Goal: Information Seeking & Learning: Check status

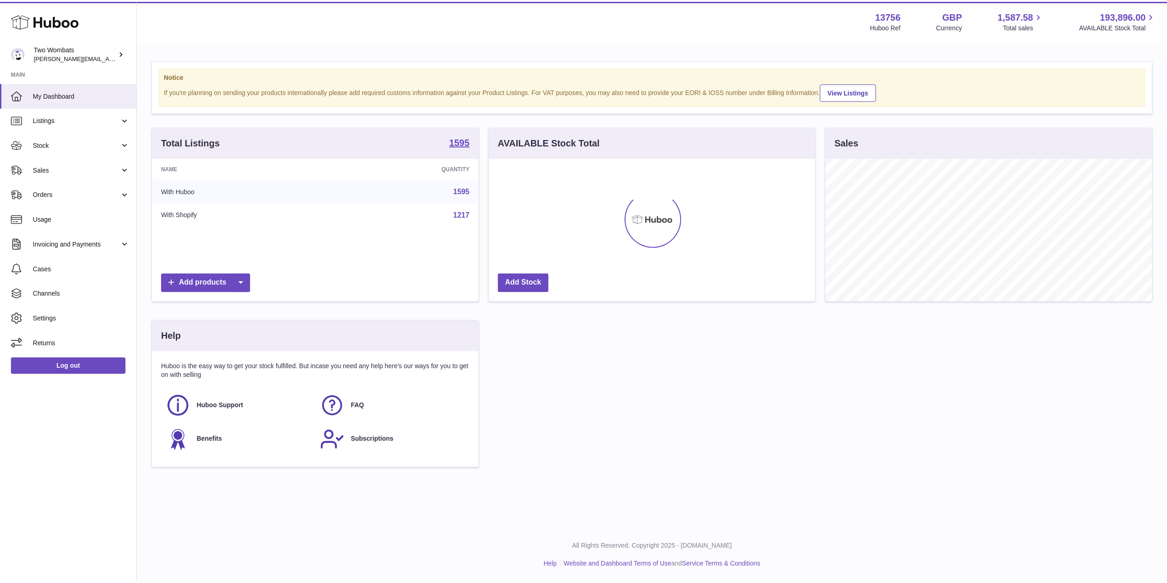
scroll to position [143, 329]
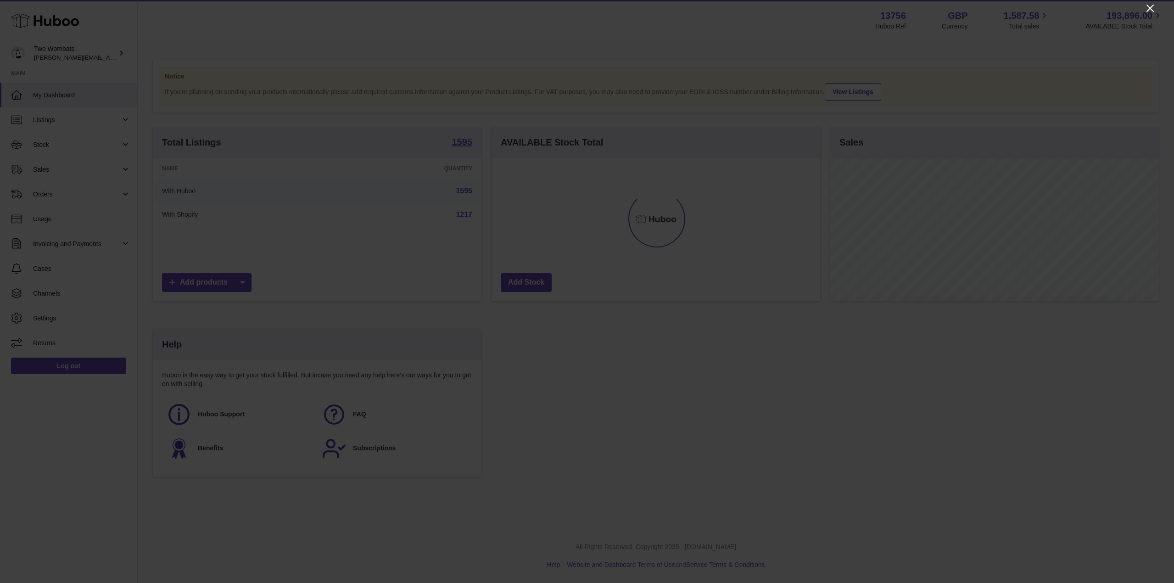
click at [1145, 7] on icon "Close" at bounding box center [1149, 8] width 11 height 11
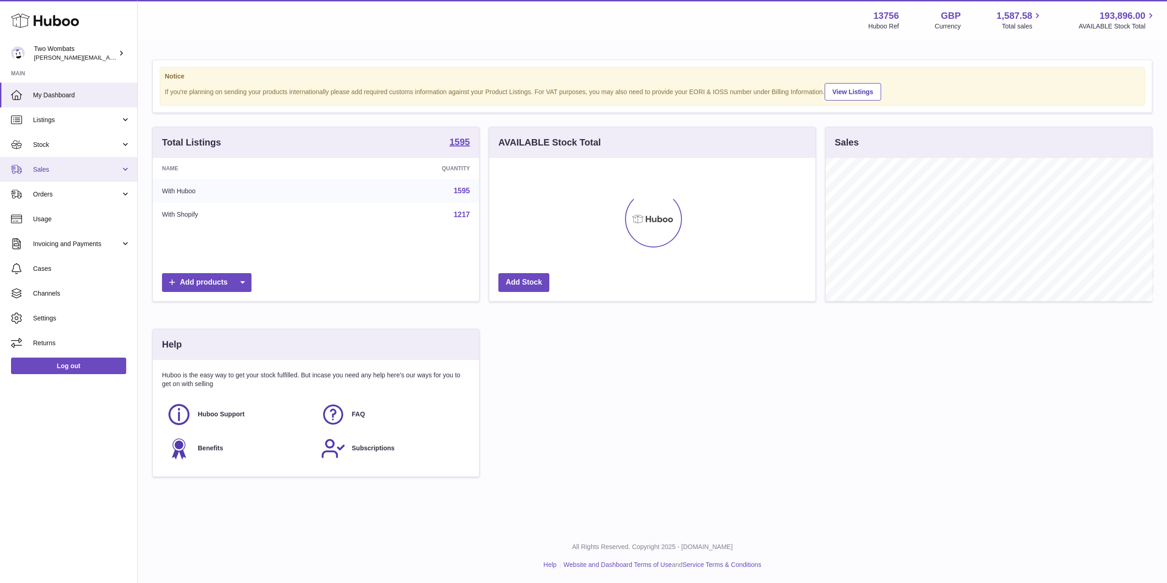
scroll to position [458691, 458508]
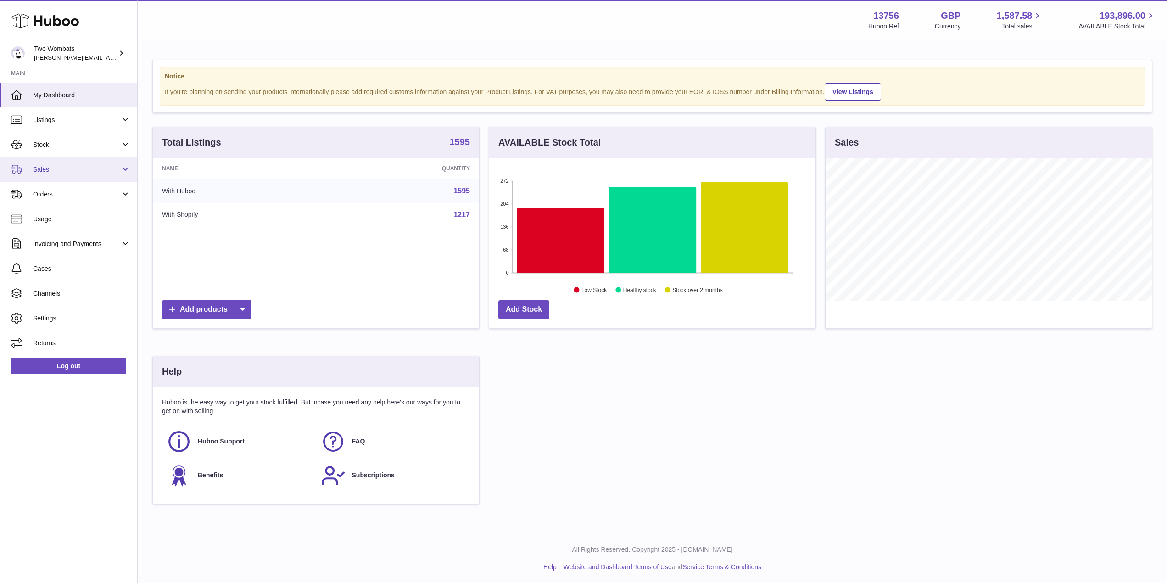
click at [119, 165] on span "Sales" at bounding box center [77, 169] width 88 height 9
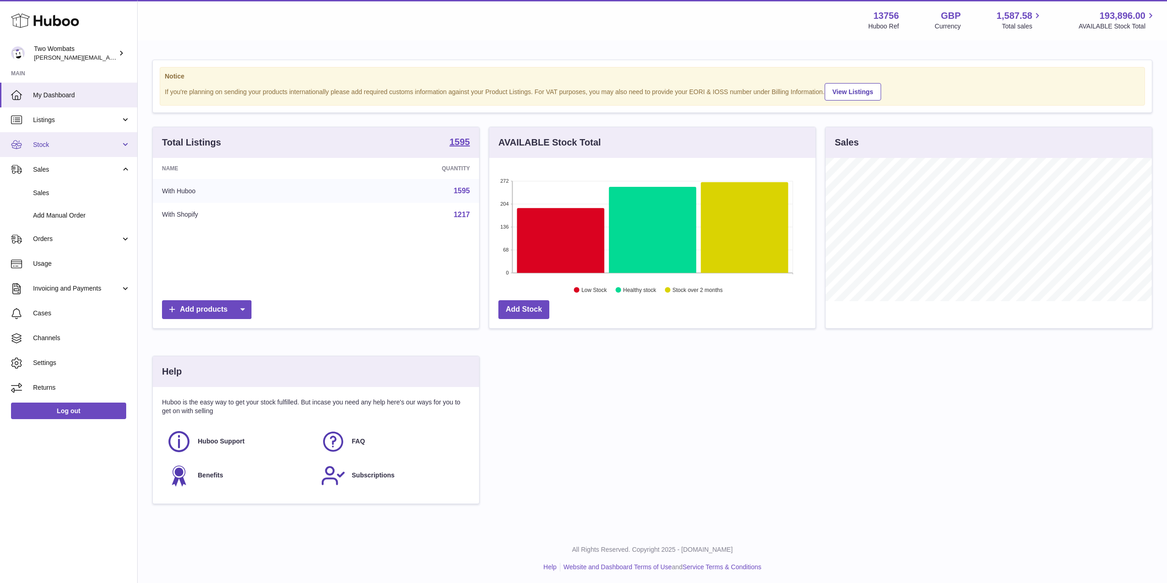
click at [126, 147] on link "Stock" at bounding box center [68, 144] width 137 height 25
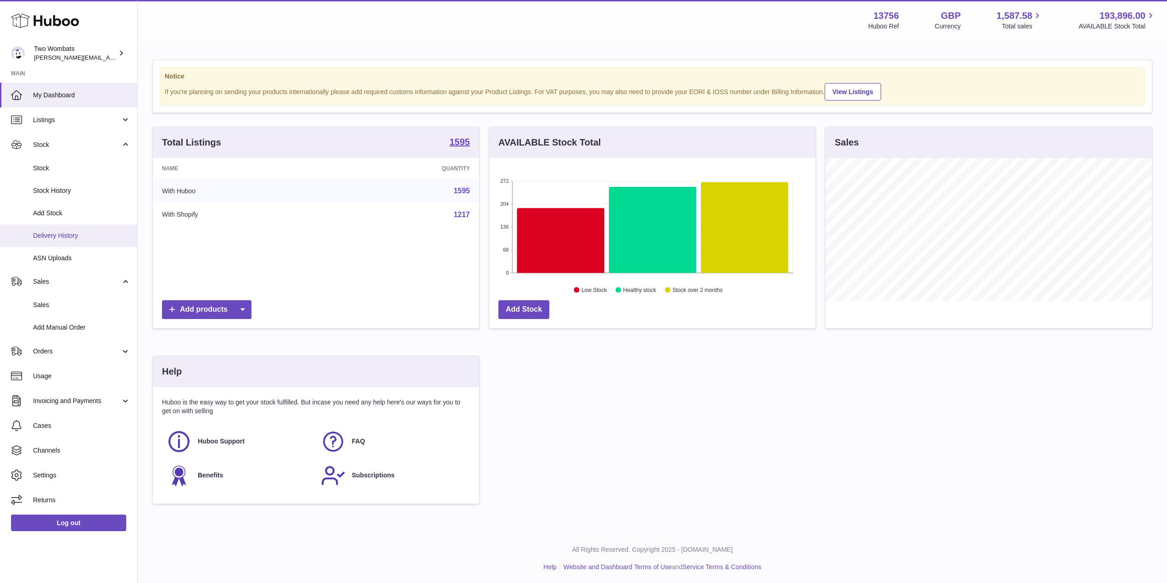
click at [85, 231] on span "Delivery History" at bounding box center [81, 235] width 97 height 9
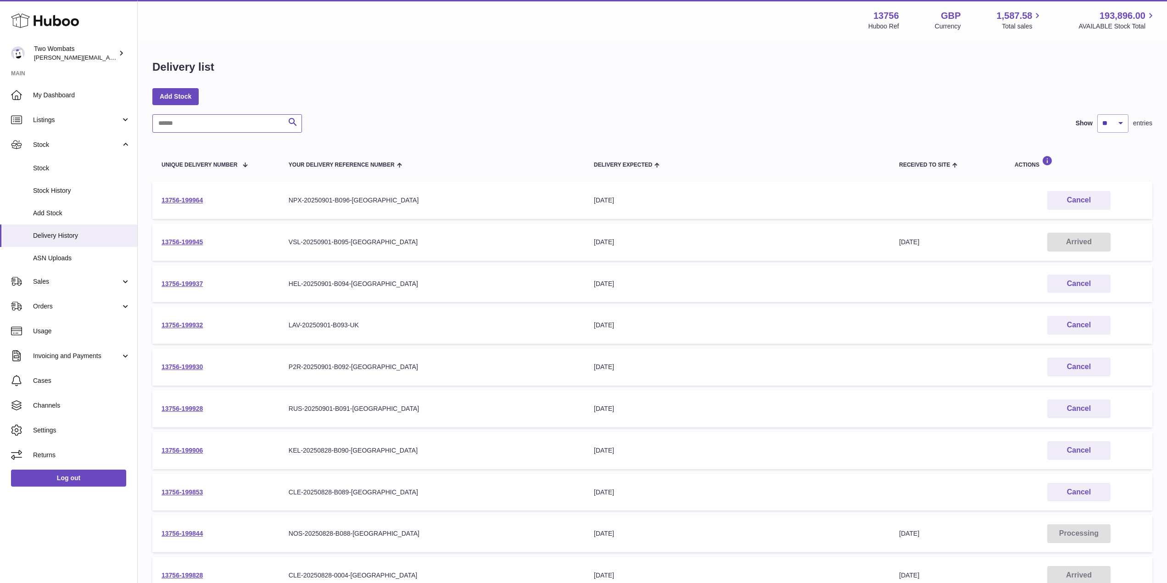
click at [208, 121] on input "text" at bounding box center [227, 123] width 150 height 18
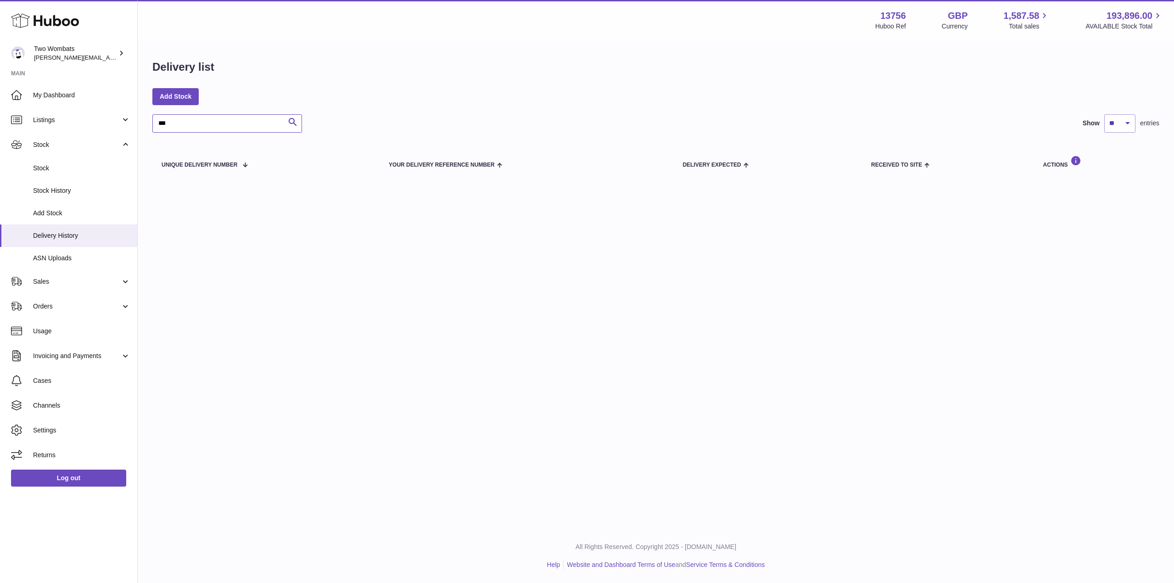
type input "***"
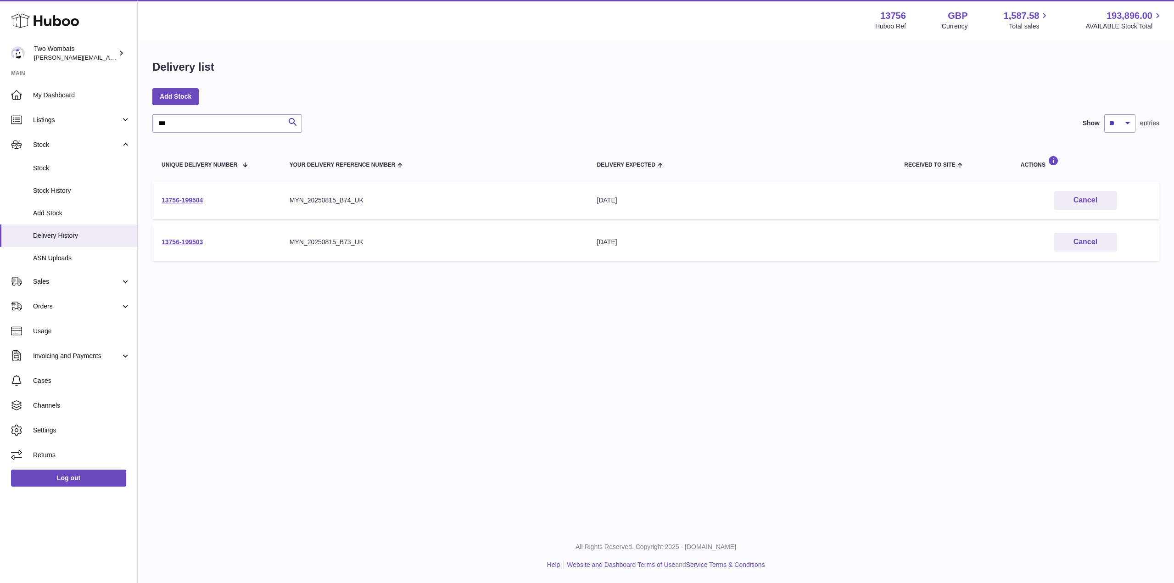
click at [185, 204] on td "13756-199504" at bounding box center [216, 200] width 128 height 37
click at [191, 199] on link "13756-199504" at bounding box center [182, 199] width 41 height 7
click at [188, 241] on link "13756-199503" at bounding box center [182, 241] width 41 height 7
click at [72, 217] on span "Add Stock" at bounding box center [81, 213] width 97 height 9
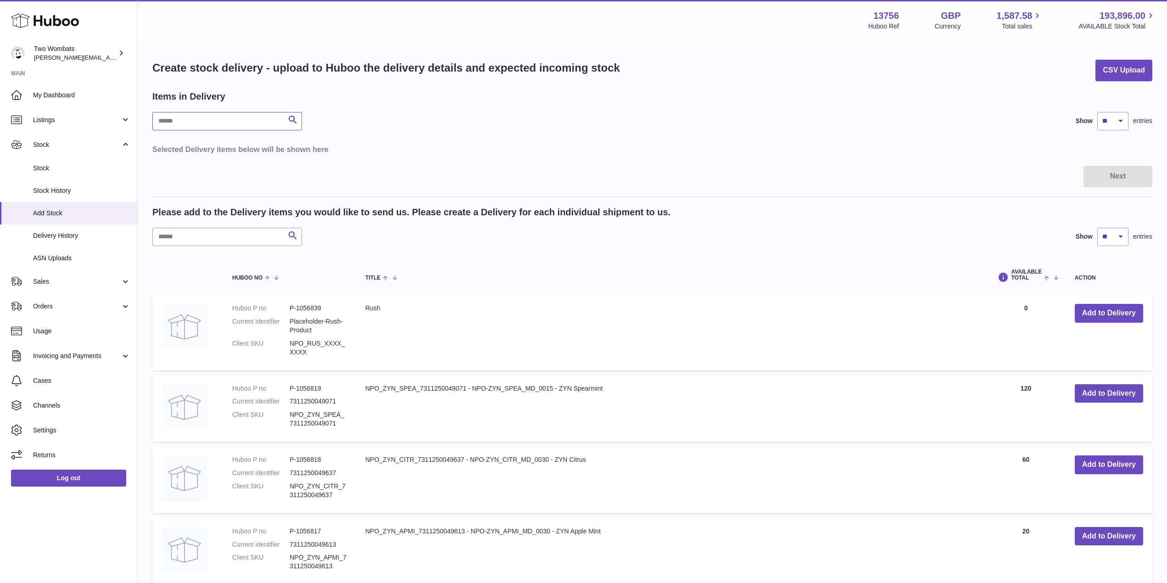
click at [193, 123] on input "text" at bounding box center [227, 121] width 150 height 18
click at [68, 194] on span "Stock History" at bounding box center [81, 190] width 97 height 9
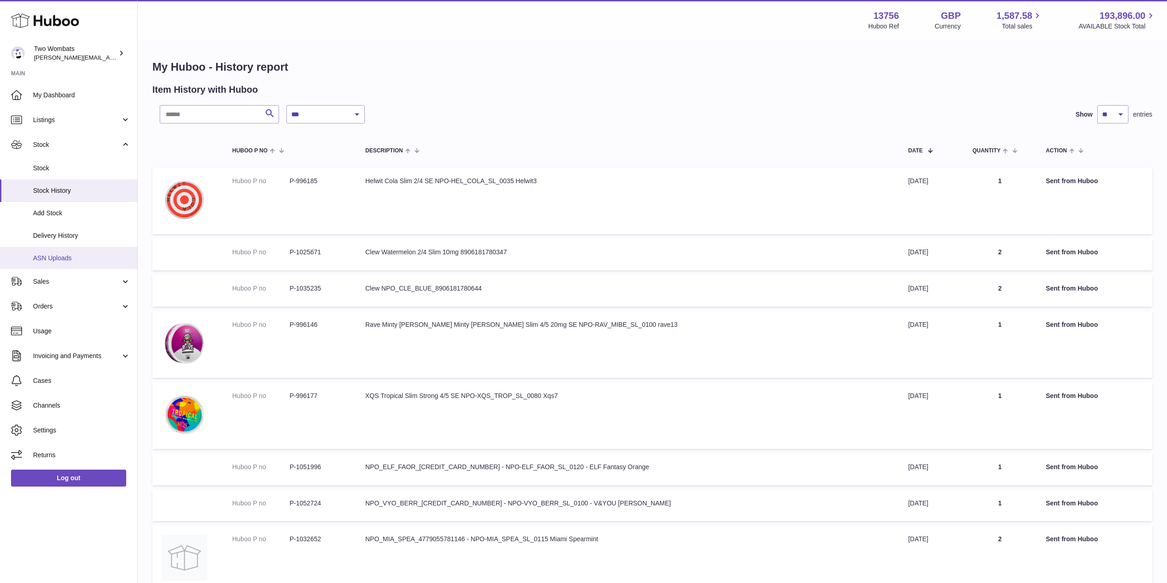
click at [62, 247] on link "ASN Uploads" at bounding box center [68, 258] width 137 height 22
click at [78, 228] on link "Delivery History" at bounding box center [68, 235] width 137 height 22
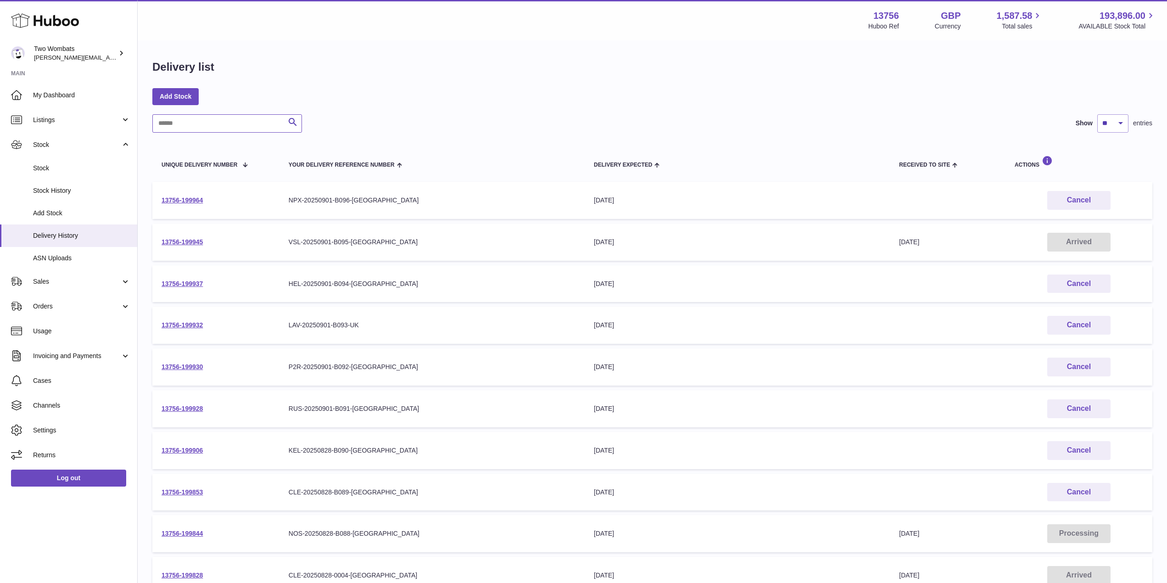
click at [198, 125] on input "text" at bounding box center [227, 123] width 150 height 18
type input "*****"
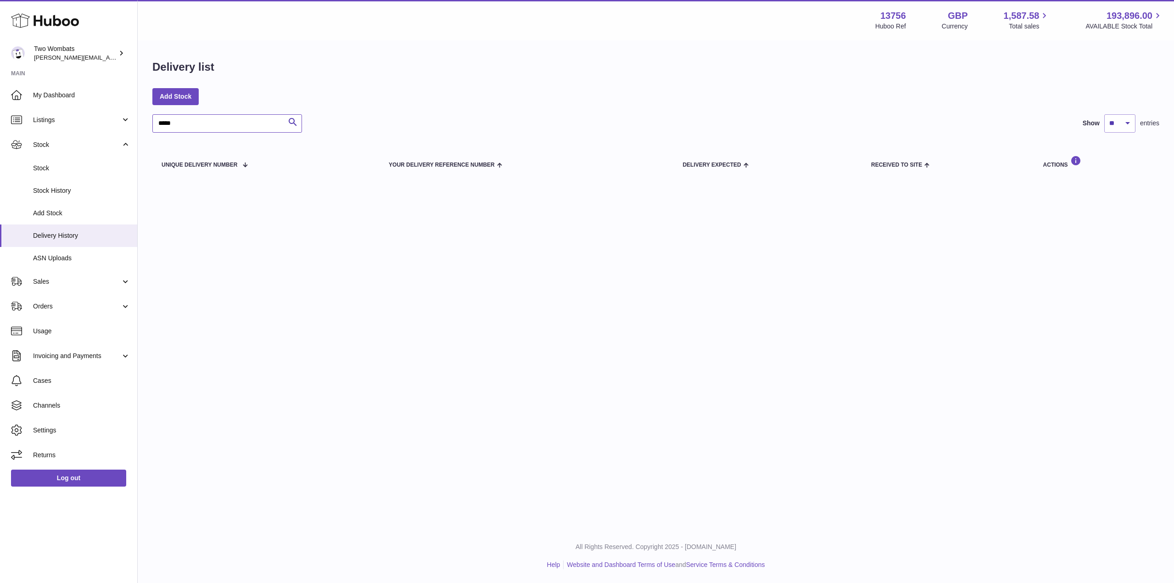
drag, startPoint x: 200, startPoint y: 124, endPoint x: 146, endPoint y: 120, distance: 54.3
click at [146, 120] on div "Delivery list Add Stock ***** Search Show ** ** ** *** entries Unique Delivery …" at bounding box center [656, 120] width 1036 height 159
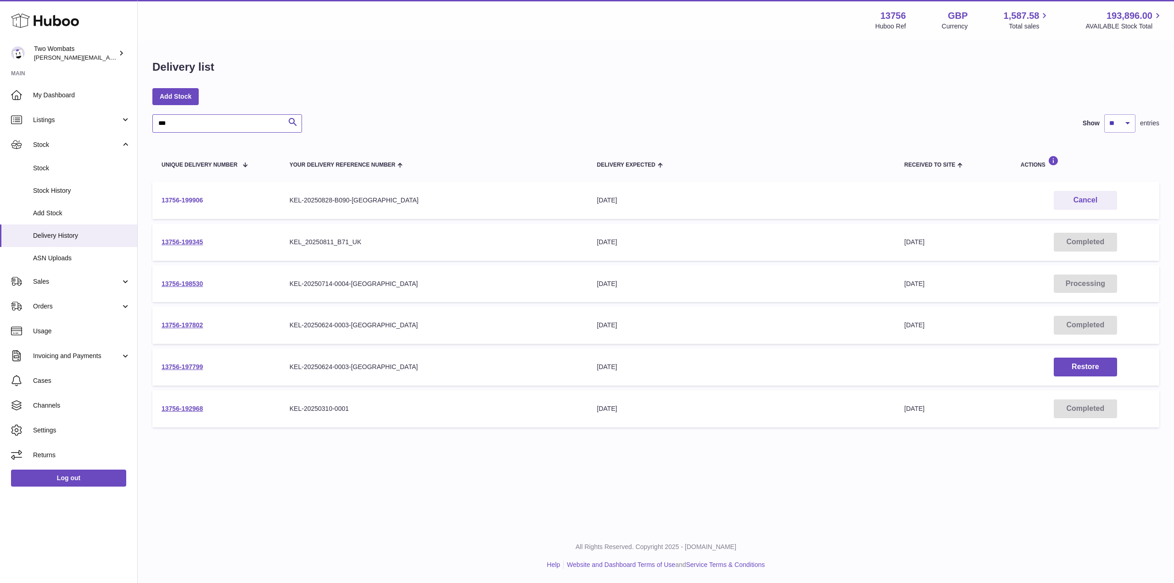
type input "***"
click at [186, 203] on link "13756-199906" at bounding box center [182, 199] width 41 height 7
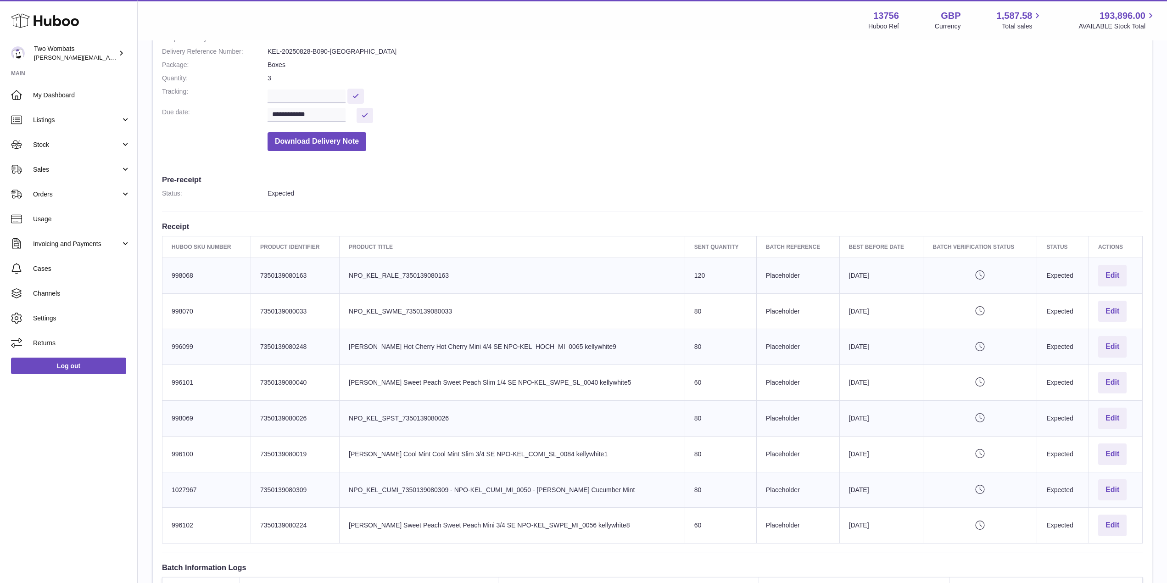
scroll to position [53, 0]
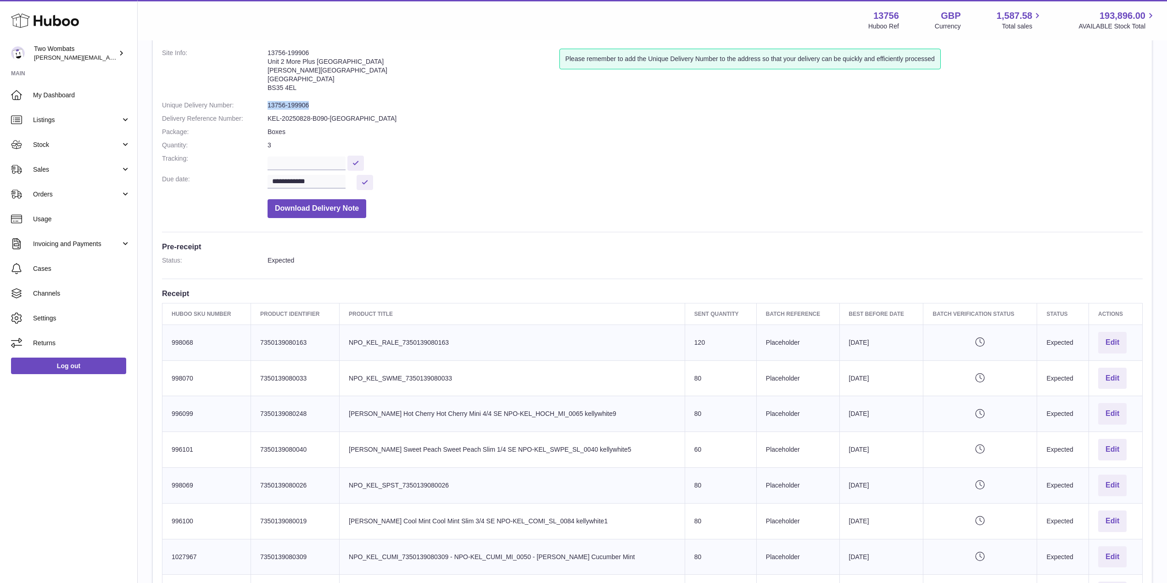
drag, startPoint x: 318, startPoint y: 107, endPoint x: 244, endPoint y: 104, distance: 73.9
click at [244, 104] on dl "**********" at bounding box center [652, 136] width 981 height 174
copy dl "13756-199906"
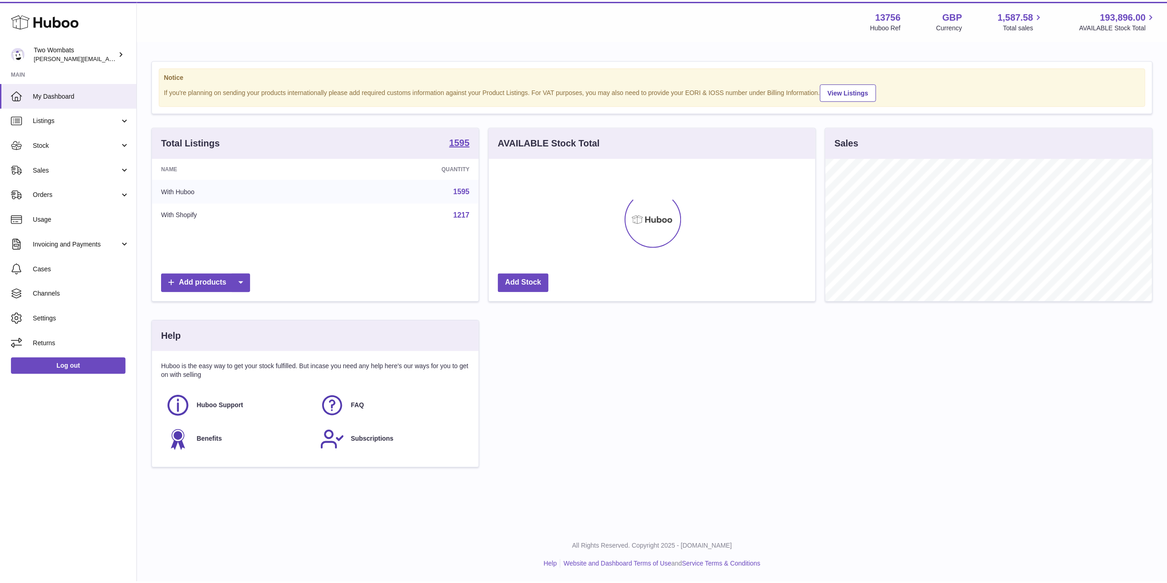
scroll to position [143, 329]
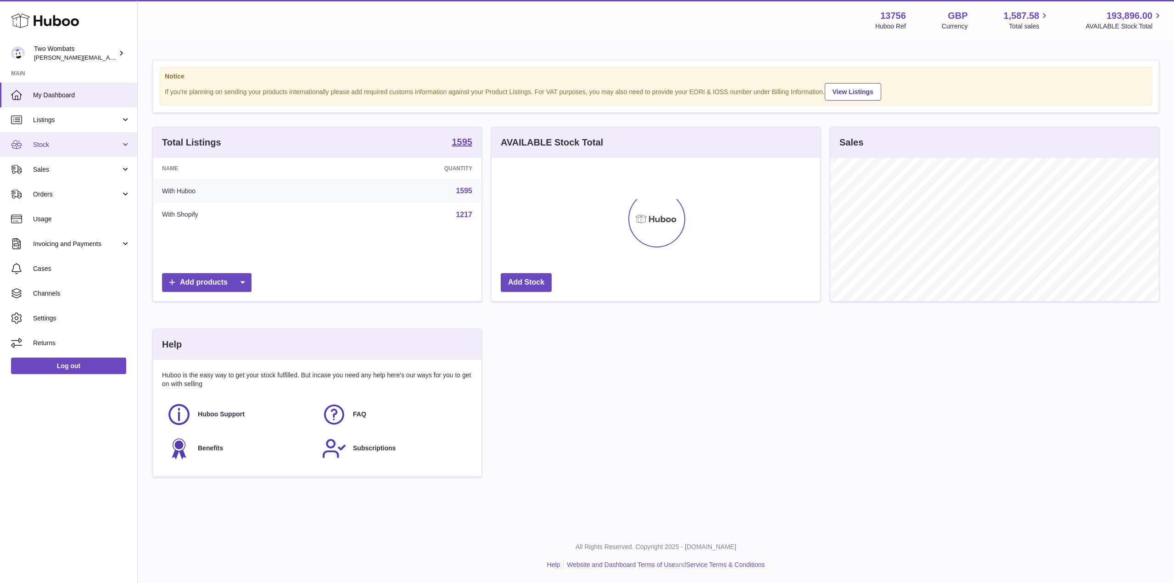
click at [123, 146] on link "Stock" at bounding box center [68, 144] width 137 height 25
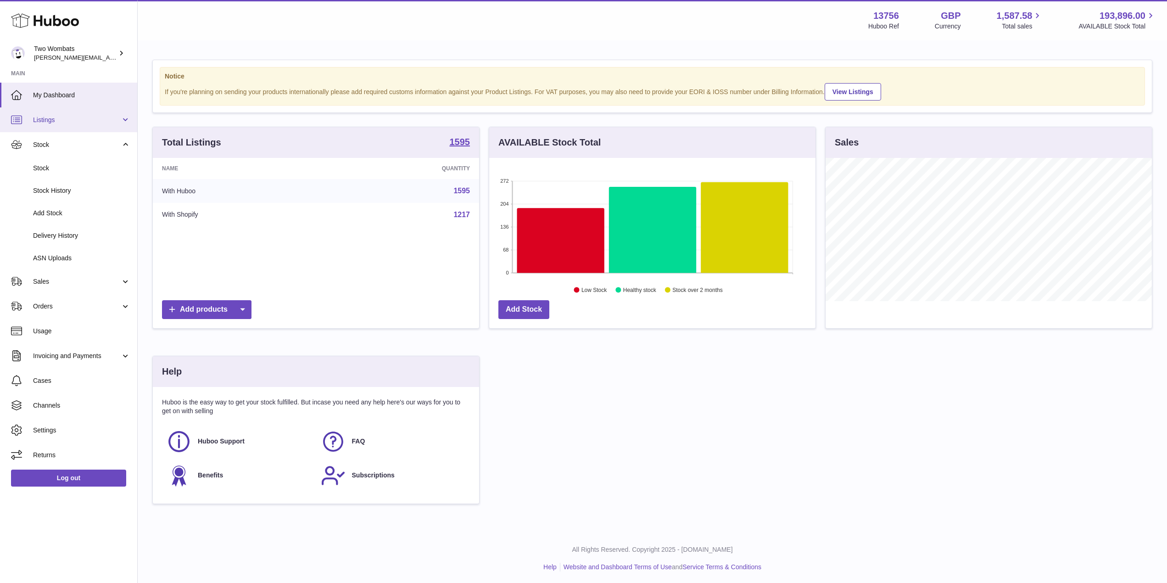
click at [115, 122] on span "Listings" at bounding box center [77, 120] width 88 height 9
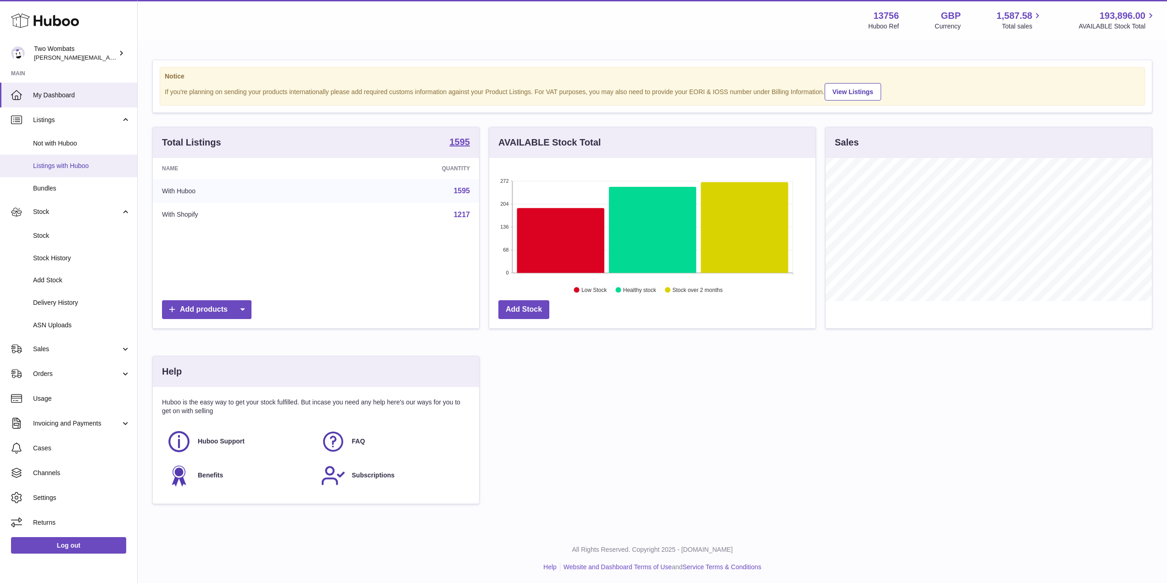
click at [80, 167] on span "Listings with Huboo" at bounding box center [81, 166] width 97 height 9
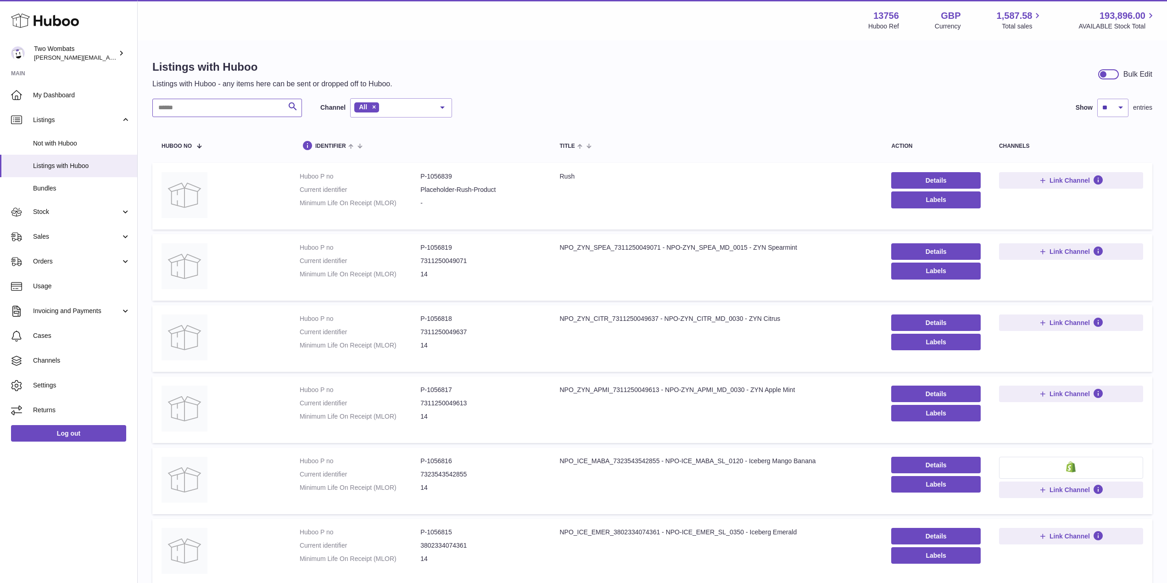
click at [178, 109] on input "text" at bounding box center [227, 108] width 150 height 18
paste input "*******"
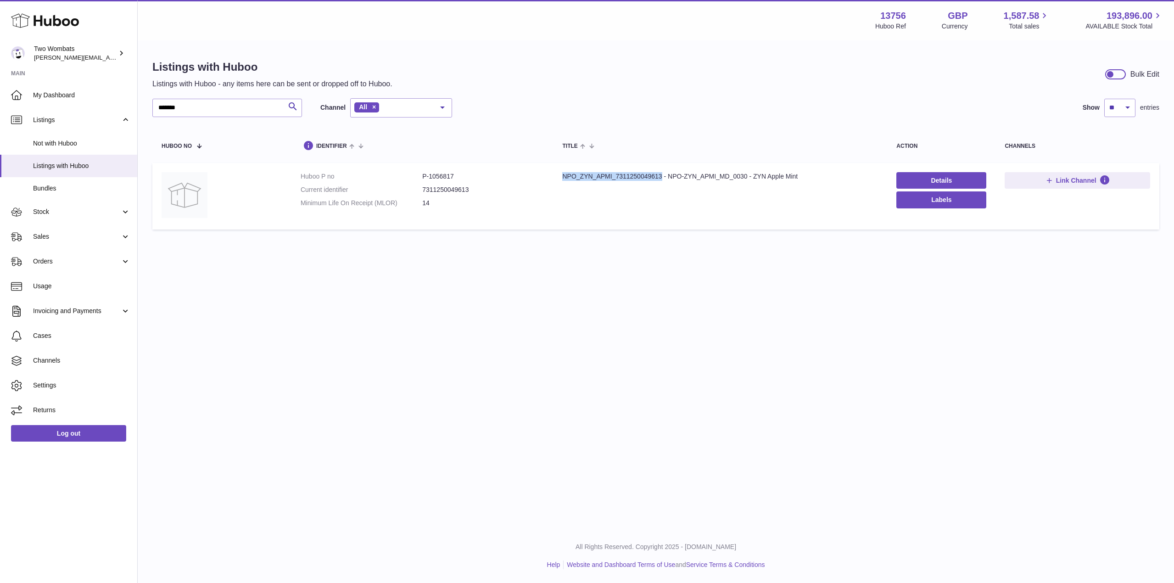
drag, startPoint x: 660, startPoint y: 175, endPoint x: 563, endPoint y: 171, distance: 96.9
click at [563, 171] on td "Title NPO_ZYN_APMI_7311250049613 - NPO-ZYN_APMI_MD_0030 - ZYN Apple Mint" at bounding box center [720, 196] width 334 height 67
copy div "NPO_ZYN_APMI_7311250049613"
click at [660, 178] on div "NPO_ZYN_APMI_7311250049613 - NPO-ZYN_APMI_MD_0030 - ZYN Apple Mint" at bounding box center [720, 176] width 316 height 9
drag, startPoint x: 660, startPoint y: 177, endPoint x: 562, endPoint y: 176, distance: 98.2
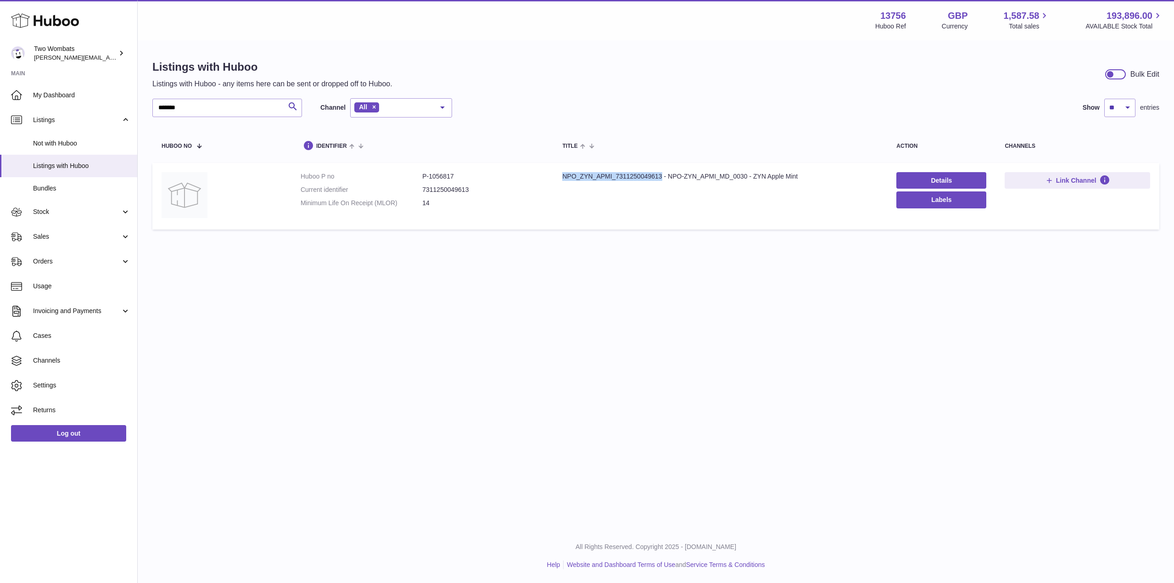
click at [562, 176] on div "NPO_ZYN_APMI_7311250049613 - NPO-ZYN_APMI_MD_0030 - ZYN Apple Mint" at bounding box center [720, 176] width 316 height 9
drag, startPoint x: 233, startPoint y: 106, endPoint x: 92, endPoint y: 109, distance: 140.9
click at [92, 109] on div "Huboo Two Wombats philip.carroll@twowombats.com Main My Dashboard Listings Not …" at bounding box center [587, 291] width 1174 height 583
paste input "text"
drag, startPoint x: 658, startPoint y: 175, endPoint x: 603, endPoint y: 172, distance: 55.1
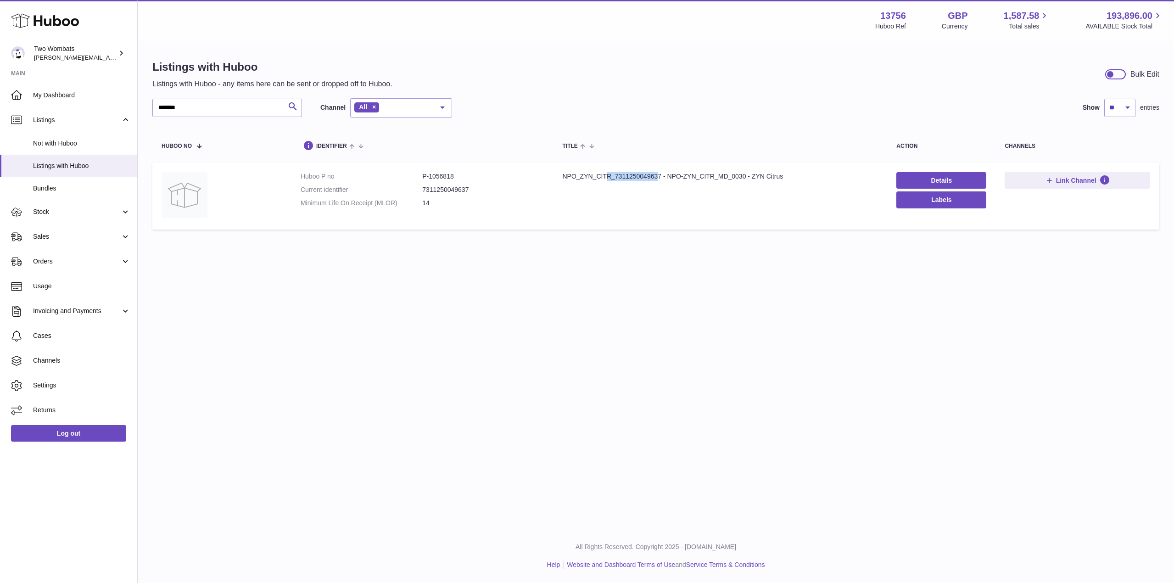
click at [603, 172] on div "NPO_ZYN_CITR_7311250049637 - NPO-ZYN_CITR_MD_0030 - ZYN Citrus" at bounding box center [720, 176] width 316 height 9
drag, startPoint x: 562, startPoint y: 177, endPoint x: 660, endPoint y: 182, distance: 98.8
click at [660, 182] on td "Title NPO_ZYN_CITR_7311250049637 - NPO-ZYN_CITR_MD_0030 - ZYN Citrus" at bounding box center [720, 196] width 334 height 67
copy div "NPO_ZYN_CITR_7311250049637"
drag, startPoint x: 667, startPoint y: 176, endPoint x: 745, endPoint y: 176, distance: 77.5
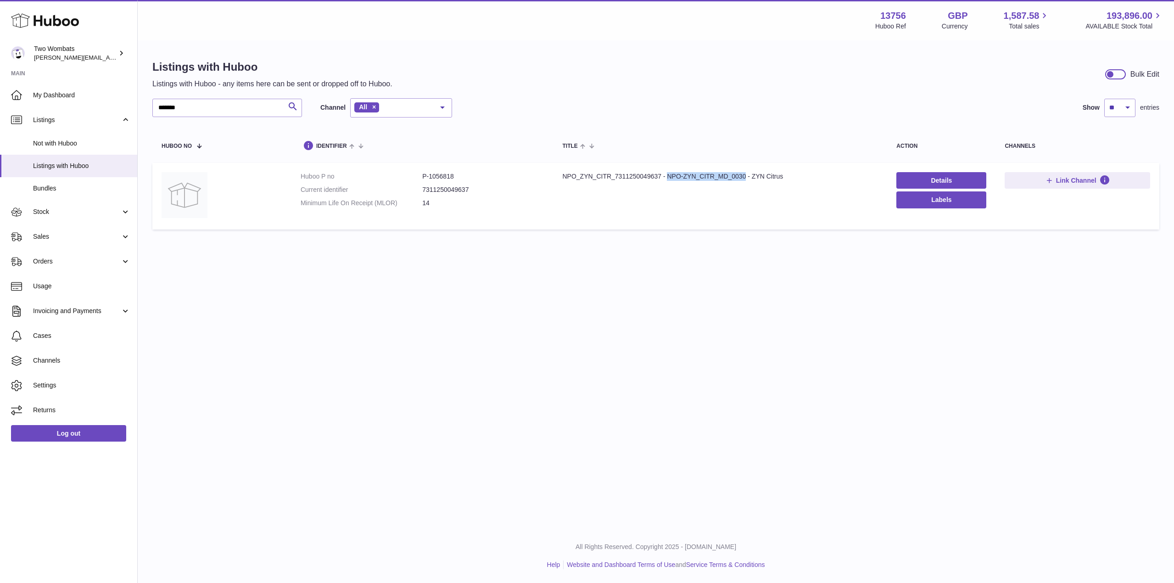
click at [745, 176] on div "NPO_ZYN_CITR_7311250049637 - NPO-ZYN_CITR_MD_0030 - ZYN Citrus" at bounding box center [720, 176] width 316 height 9
copy div "NPO-ZYN_CITR_MD_0030"
drag, startPoint x: 213, startPoint y: 99, endPoint x: 148, endPoint y: 106, distance: 65.6
click at [148, 106] on div "Listings with Huboo Listings with Huboo - any items here can be sent or dropped…" at bounding box center [656, 146] width 1036 height 211
paste input "text"
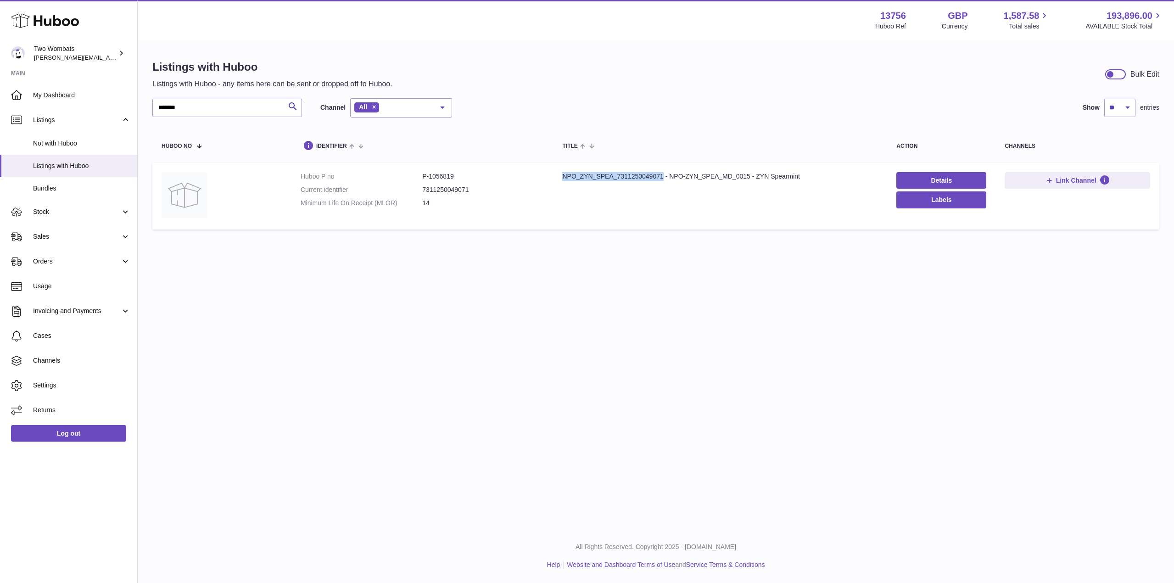
drag, startPoint x: 663, startPoint y: 177, endPoint x: 563, endPoint y: 173, distance: 99.6
click at [563, 173] on div "NPO_ZYN_SPEA_7311250049071 - NPO-ZYN_SPEA_MD_0015 - ZYN Spearmint" at bounding box center [720, 176] width 316 height 9
copy div "NPO_ZYN_SPEA_7311250049071"
drag, startPoint x: 749, startPoint y: 177, endPoint x: 669, endPoint y: 181, distance: 80.4
click at [669, 181] on div "NPO_ZYN_SPEA_7311250049071 - NPO-ZYN_SPEA_MD_0015 - ZYN Spearmint" at bounding box center [720, 176] width 316 height 9
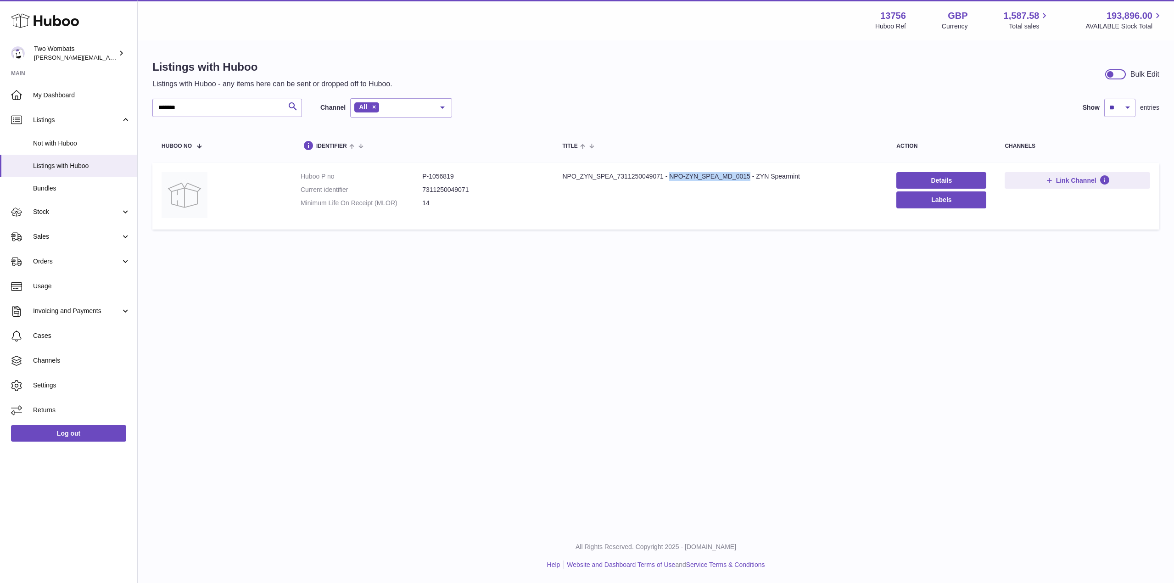
copy div "NPO-ZYN_SPEA_MD_0015"
paste input "text"
drag, startPoint x: 191, startPoint y: 110, endPoint x: 136, endPoint y: 110, distance: 55.1
click at [136, 110] on div "Huboo Two Wombats philip.carroll@twowombats.com Main My Dashboard Listings Not …" at bounding box center [587, 291] width 1174 height 583
type input "*******"
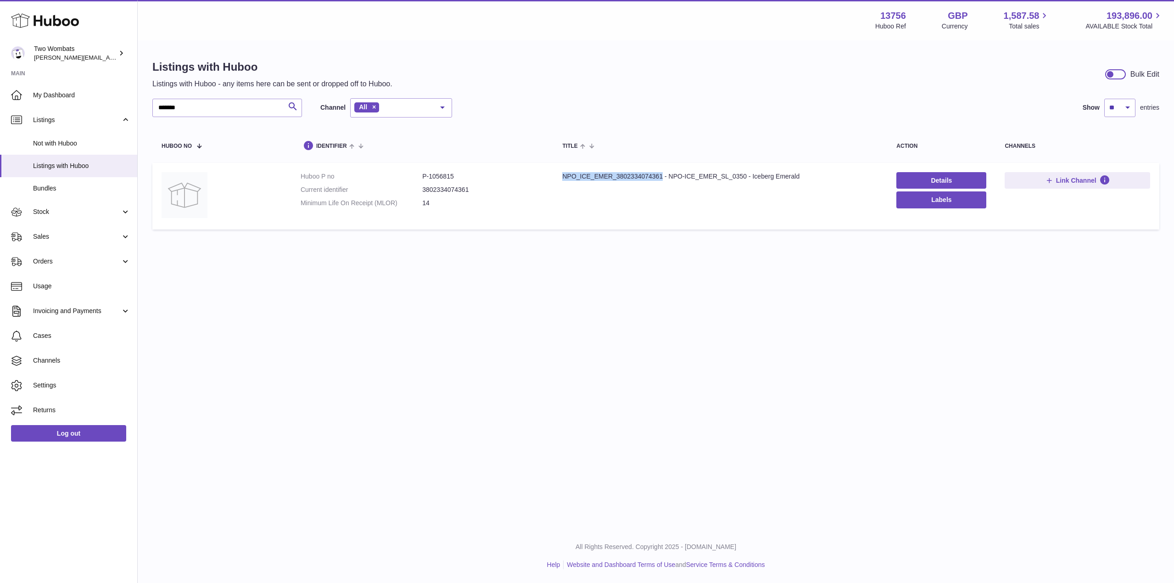
drag, startPoint x: 662, startPoint y: 176, endPoint x: 563, endPoint y: 170, distance: 98.4
click at [563, 170] on td "Title NPO_ICE_EMER_3802334074361 - NPO-ICE_EMER_SL_0350 - Iceberg Emerald" at bounding box center [720, 196] width 334 height 67
copy div "NPO_ICE_EMER_3802334074361"
drag, startPoint x: 198, startPoint y: 111, endPoint x: 49, endPoint y: 113, distance: 149.1
click at [49, 113] on div "Huboo Two Wombats philip.carroll@twowombats.com Main My Dashboard Listings Not …" at bounding box center [587, 291] width 1174 height 583
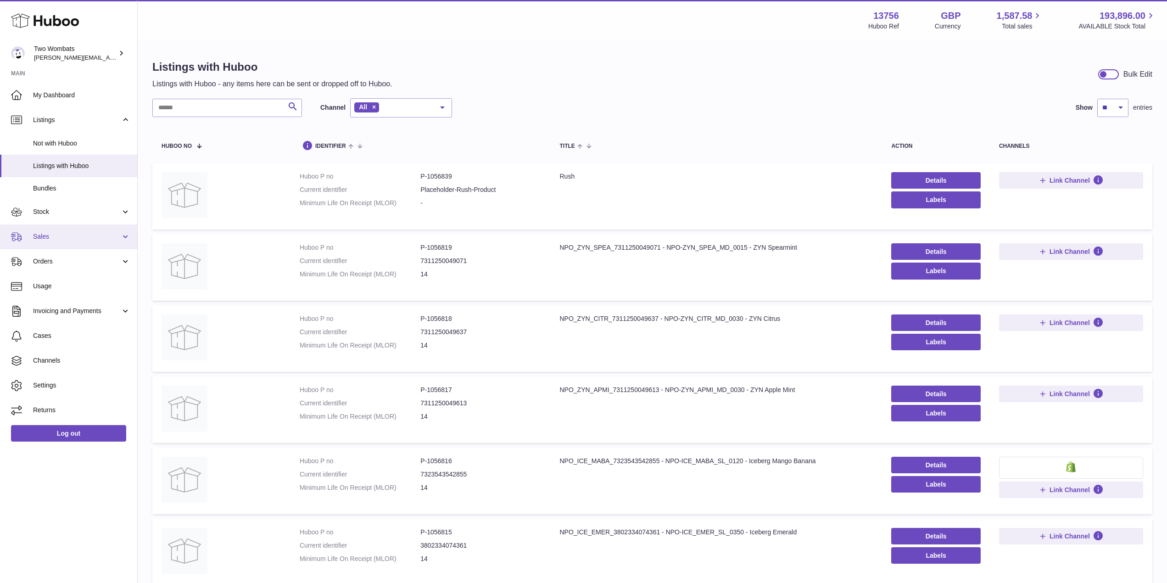
click at [109, 240] on span "Sales" at bounding box center [77, 236] width 88 height 9
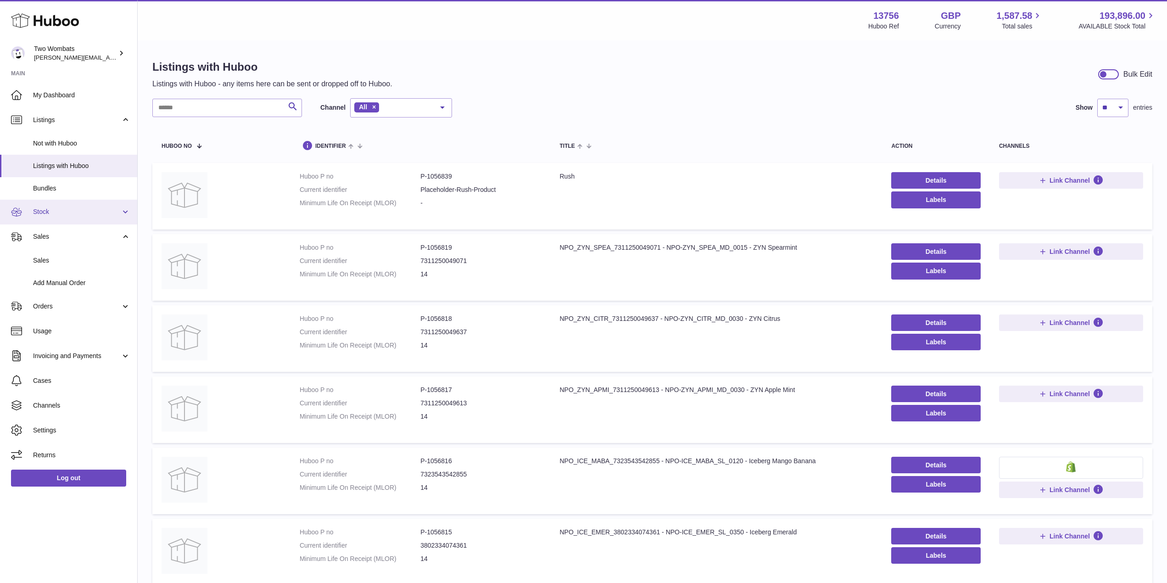
click at [110, 214] on span "Stock" at bounding box center [77, 211] width 88 height 9
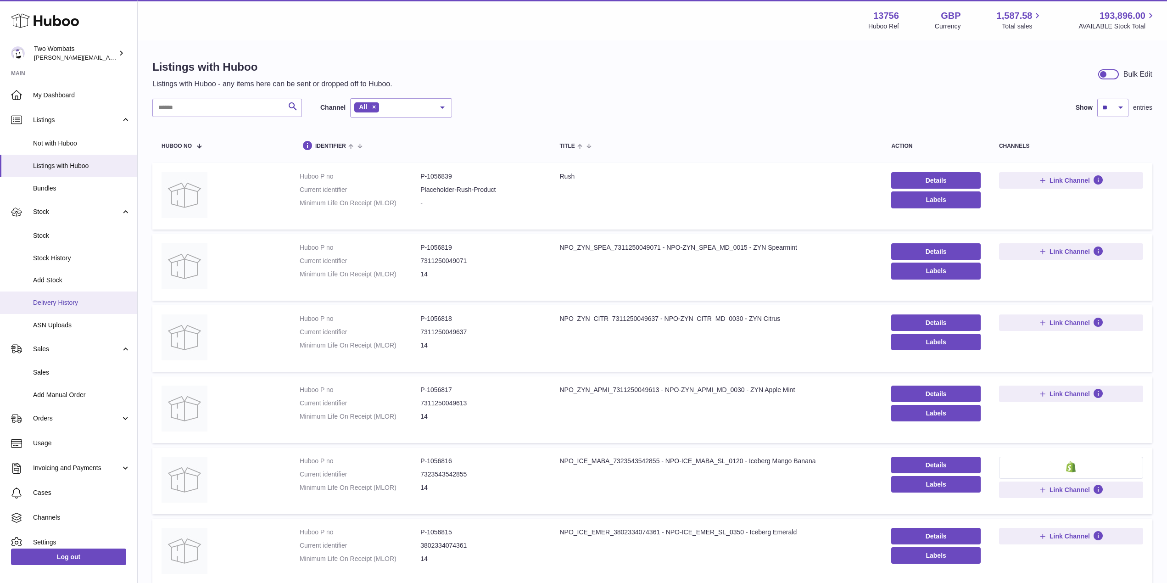
click at [97, 295] on link "Delivery History" at bounding box center [68, 302] width 137 height 22
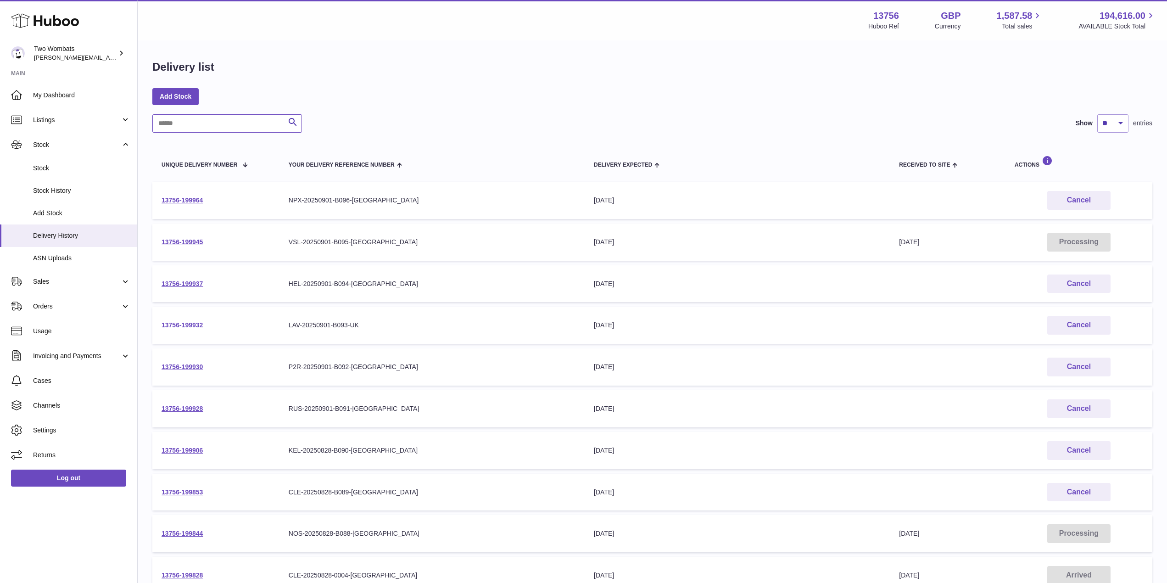
click at [194, 123] on input "text" at bounding box center [227, 123] width 150 height 18
type input "*"
type input "****"
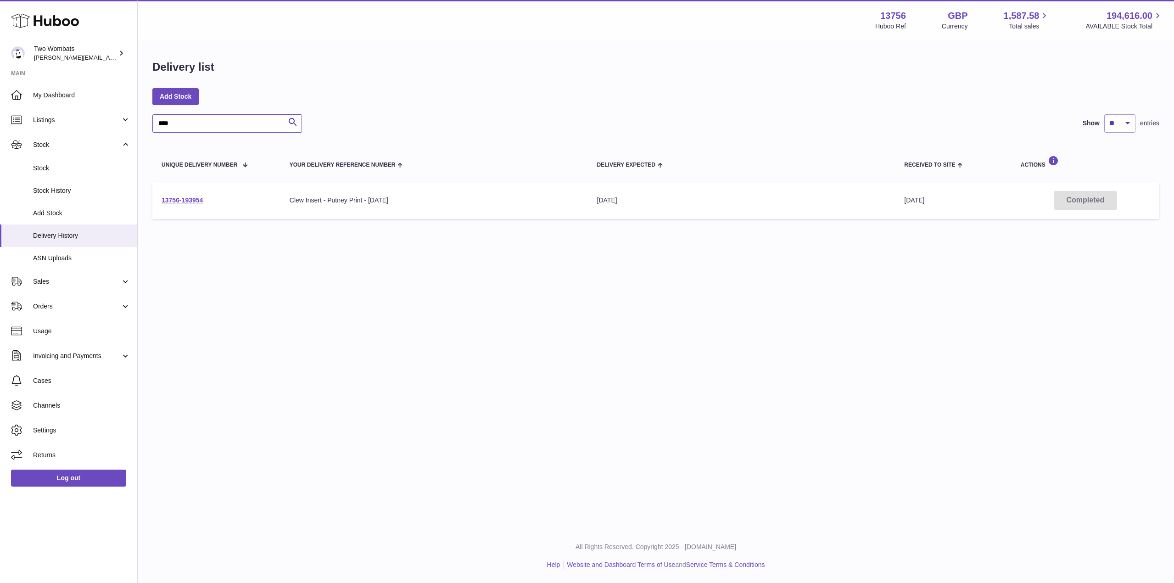
drag, startPoint x: 193, startPoint y: 122, endPoint x: 145, endPoint y: 122, distance: 48.2
click at [145, 122] on div "Delivery list Add Stock **** Search Show ** ** ** *** entries Unique Delivery N…" at bounding box center [656, 141] width 1036 height 201
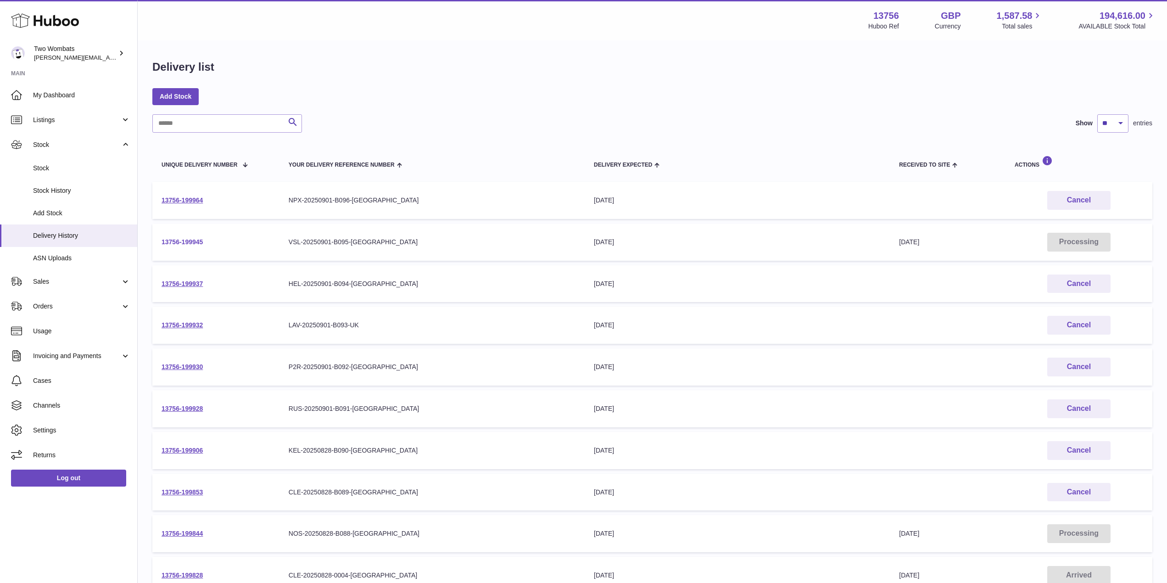
click at [192, 243] on link "13756-199945" at bounding box center [182, 241] width 41 height 7
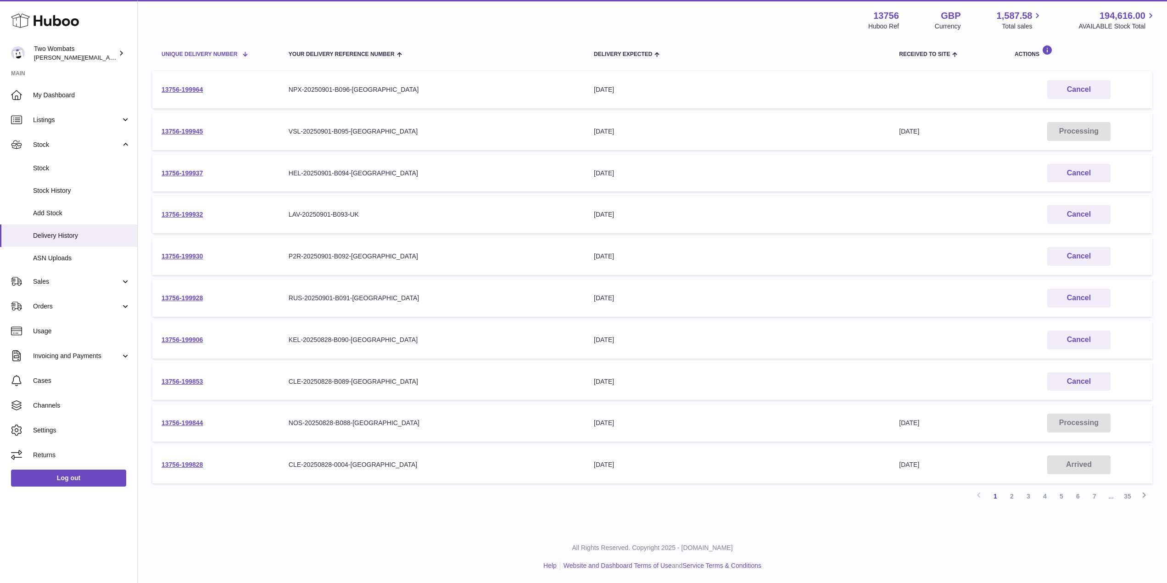
scroll to position [111, 0]
click at [194, 465] on link "13756-199828" at bounding box center [182, 463] width 41 height 7
click at [188, 426] on td "13756-199844" at bounding box center [215, 421] width 127 height 37
click at [190, 420] on link "13756-199844" at bounding box center [182, 421] width 41 height 7
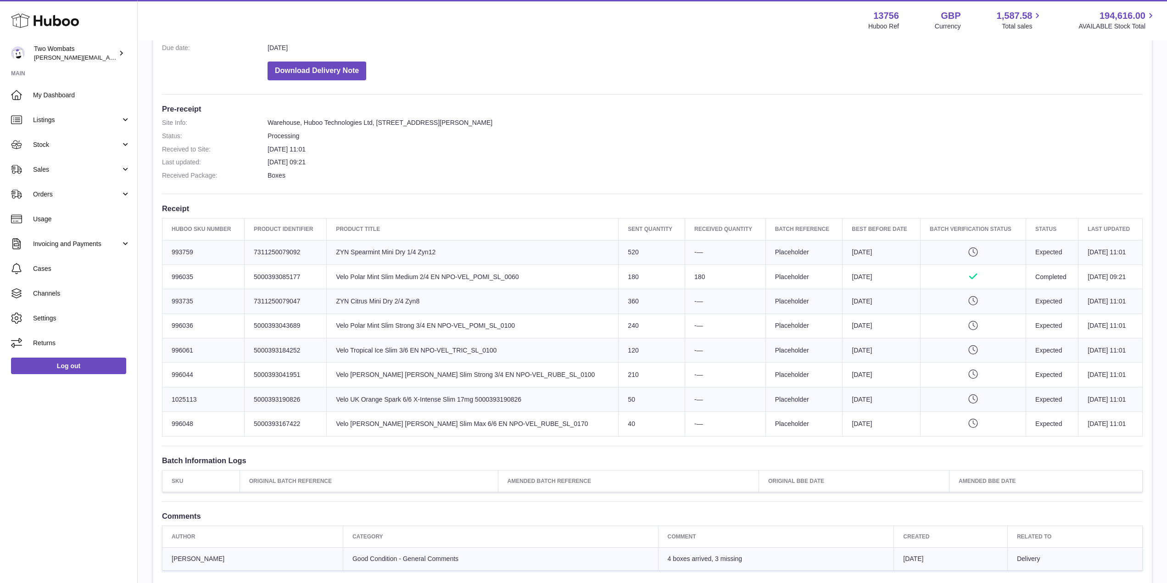
scroll to position [184, 0]
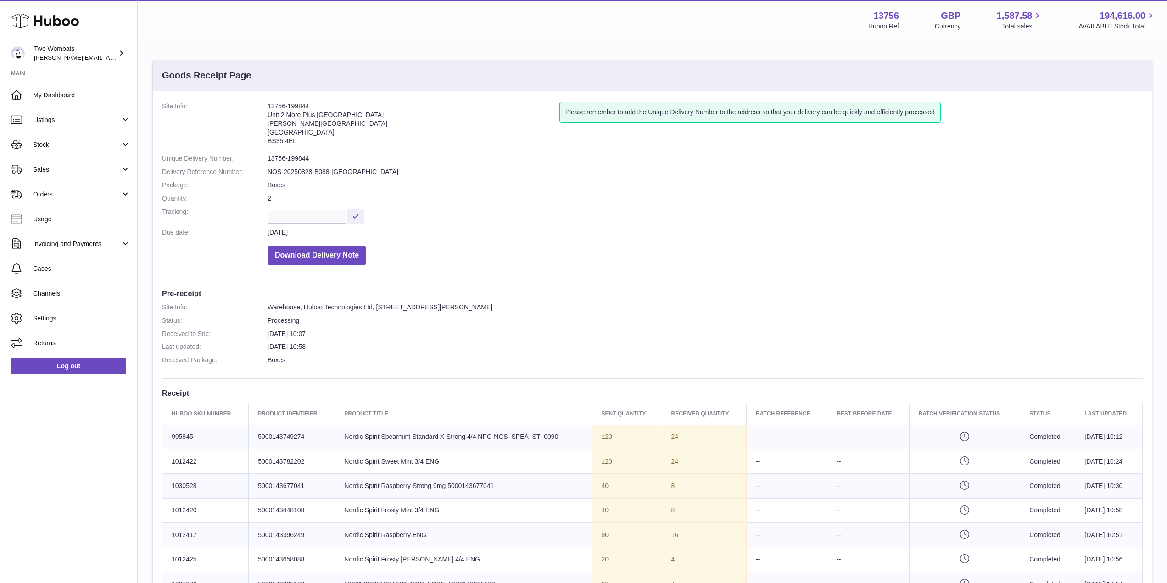
drag, startPoint x: 310, startPoint y: 105, endPoint x: 244, endPoint y: 107, distance: 66.1
click at [244, 107] on dl "Site Info: 13756-199844 Unit 2 More Plus Central Park Hudson Ave Severn Beach B…" at bounding box center [652, 185] width 981 height 167
copy dl "13756-199844"
drag, startPoint x: 313, startPoint y: 157, endPoint x: 261, endPoint y: 157, distance: 52.3
click at [261, 157] on dl "Site Info: 13756-199844 Unit 2 More Plus Central Park Hudson Ave Severn Beach B…" at bounding box center [652, 185] width 981 height 167
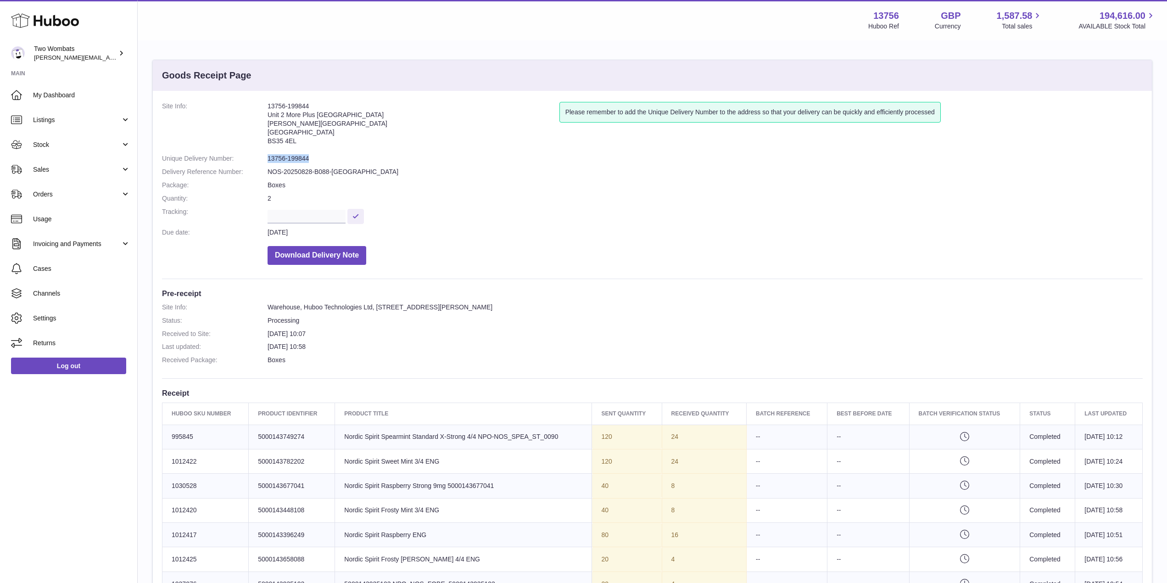
copy dl "13756-199844"
drag, startPoint x: 343, startPoint y: 173, endPoint x: 268, endPoint y: 174, distance: 75.7
click at [268, 174] on dd "NOS-20250828-B088-UK" at bounding box center [705, 171] width 875 height 9
copy dd "NOS-20250828-B088-UK"
